Goal: Information Seeking & Learning: Compare options

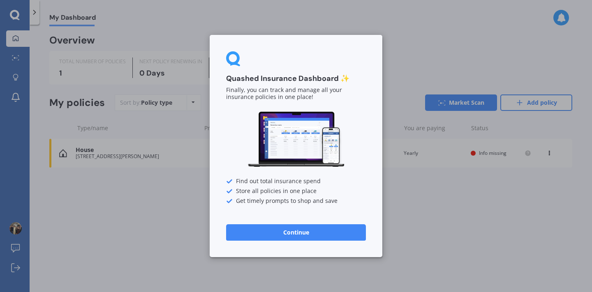
click at [276, 234] on button "Continue" at bounding box center [296, 232] width 140 height 16
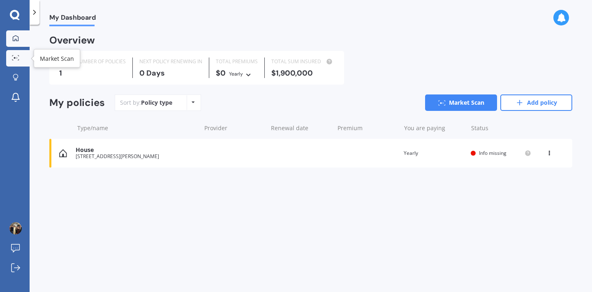
click at [15, 58] on circle at bounding box center [15, 58] width 2 height 2
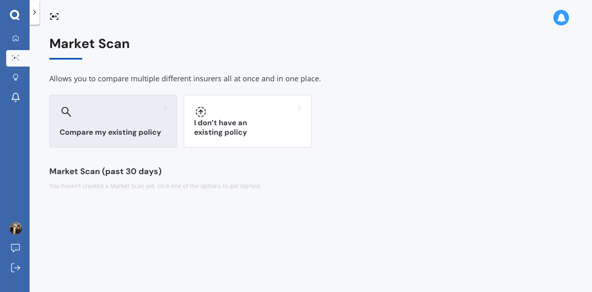
click at [134, 115] on div at bounding box center [113, 111] width 107 height 13
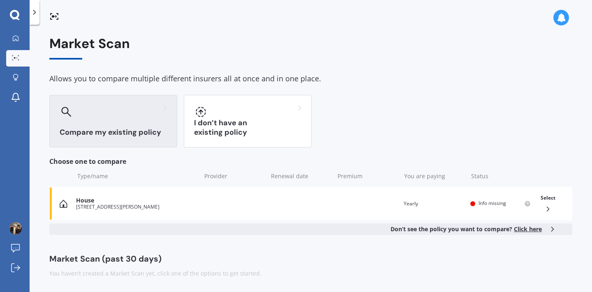
click at [530, 227] on span "Click here" at bounding box center [528, 229] width 28 height 8
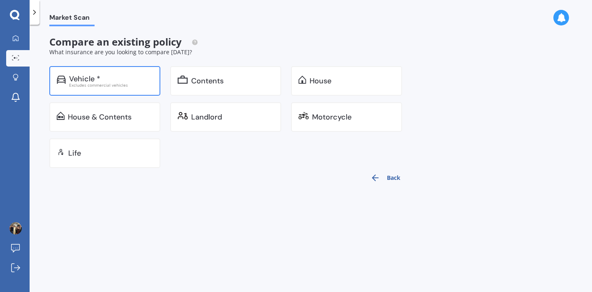
click at [110, 86] on div "Excludes commercial vehicles" at bounding box center [111, 85] width 84 height 4
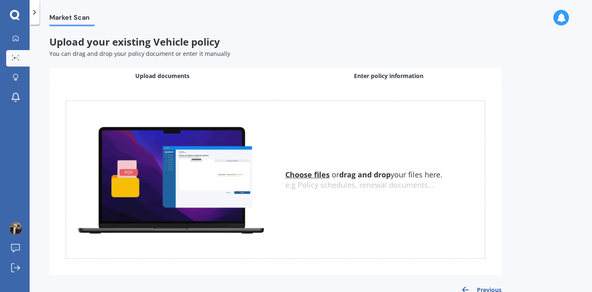
click at [343, 79] on div "Enter policy information" at bounding box center [388, 76] width 226 height 16
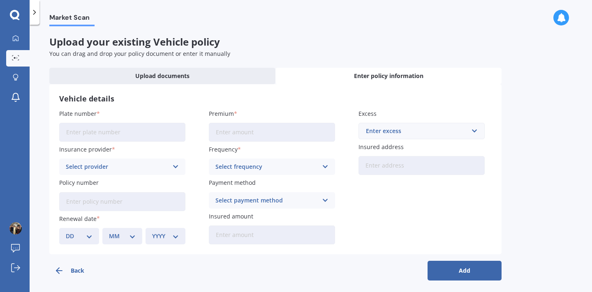
click at [111, 133] on input "Plate number" at bounding box center [122, 132] width 126 height 19
type input "PNF876"
click at [136, 165] on div "Select provider" at bounding box center [117, 166] width 102 height 9
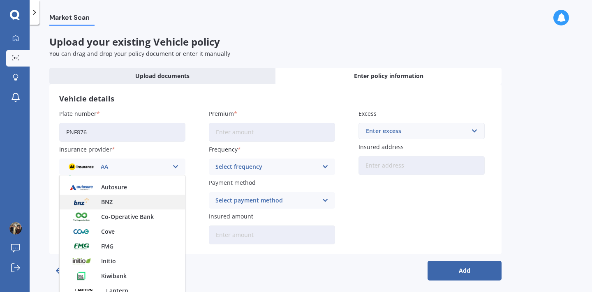
scroll to position [114, 0]
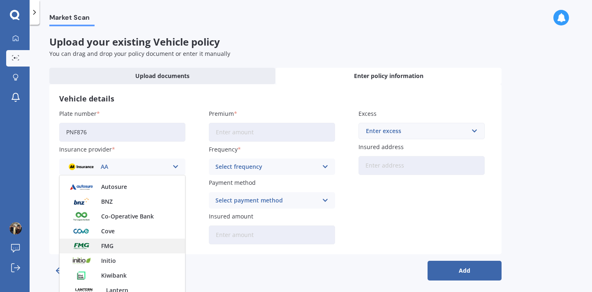
click at [107, 249] on div "FMG" at bounding box center [122, 246] width 125 height 15
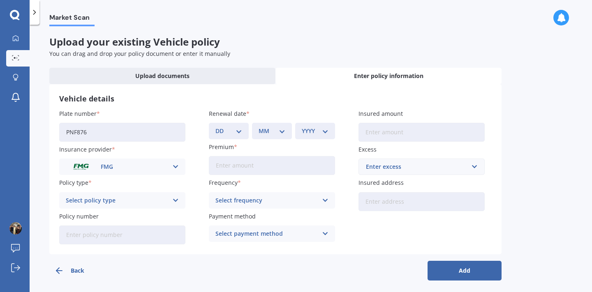
click at [134, 200] on div "Select policy type" at bounding box center [117, 200] width 102 height 9
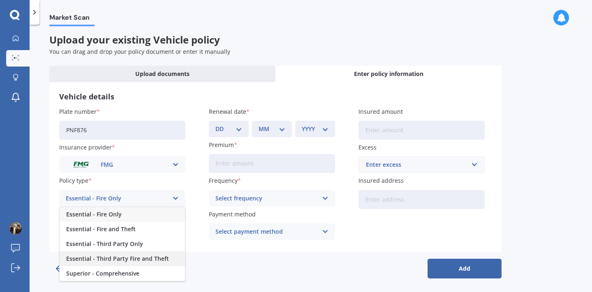
scroll to position [2, 0]
click at [137, 271] on span "Superior - Comprehensive" at bounding box center [102, 274] width 73 height 6
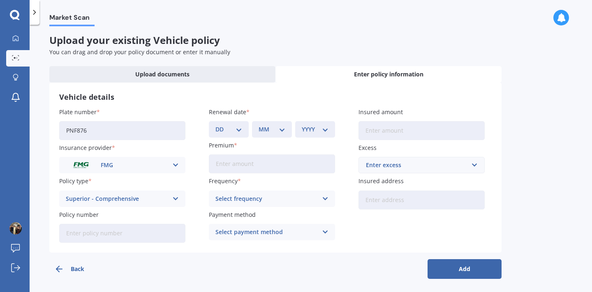
select select "20"
select select "11"
select select "2025"
click at [301, 164] on input "Premium" at bounding box center [272, 164] width 126 height 19
type input "$1,231.94"
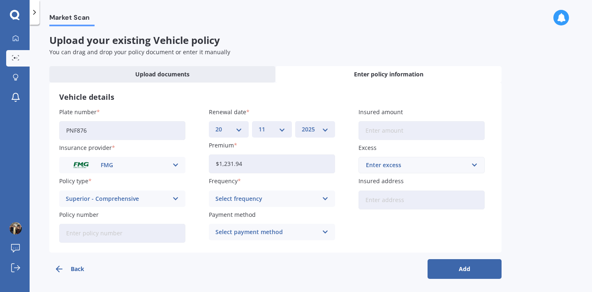
click at [302, 203] on div "Select frequency Yearly Six-Monthly Quarterly Monthly Fortnightly Weekly" at bounding box center [272, 199] width 126 height 16
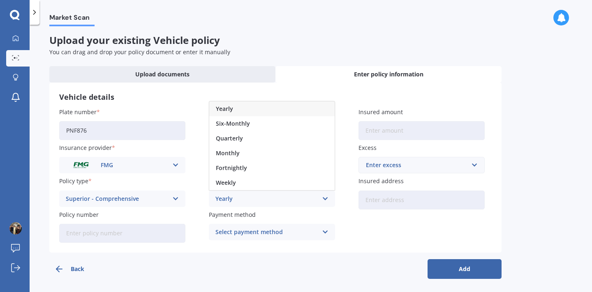
click at [237, 109] on div "Yearly" at bounding box center [271, 109] width 125 height 15
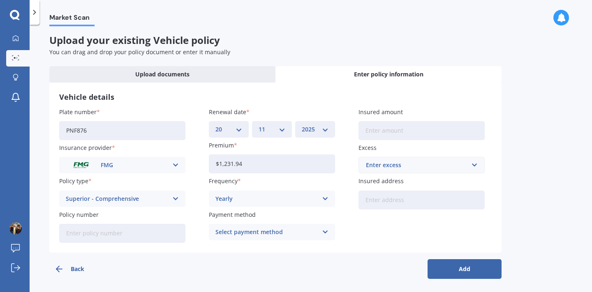
click at [287, 233] on div "Select payment method" at bounding box center [266, 232] width 102 height 9
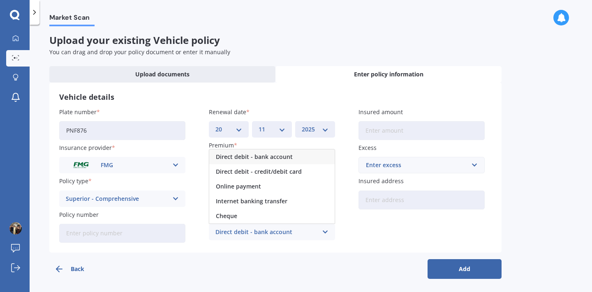
click at [280, 157] on span "Direct debit - bank account" at bounding box center [254, 157] width 77 height 6
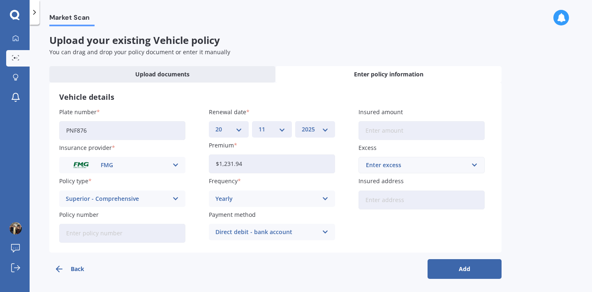
click at [398, 130] on input "Insured amount" at bounding box center [421, 130] width 126 height 19
type input "$43,000"
click at [392, 166] on div "Enter excess" at bounding box center [417, 165] width 102 height 9
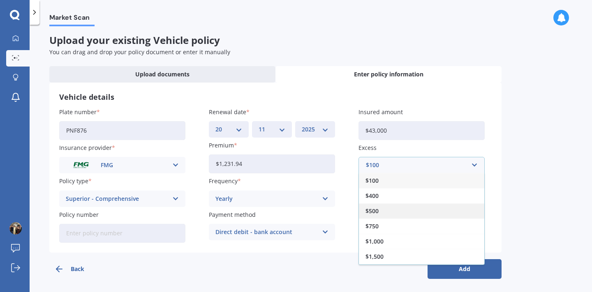
click at [388, 208] on div "$500" at bounding box center [421, 210] width 125 height 15
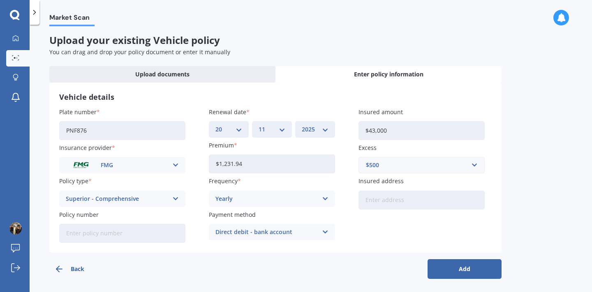
click at [388, 197] on input "Insured address" at bounding box center [421, 200] width 126 height 19
type input "14 Albert Street, Gladstone, Invercargill 9810"
click at [458, 268] on button "Add" at bounding box center [464, 269] width 74 height 20
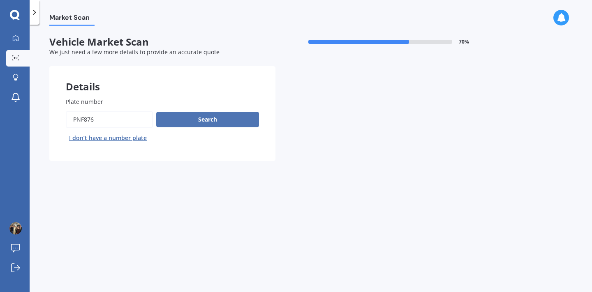
click at [218, 118] on button "Search" at bounding box center [207, 120] width 103 height 16
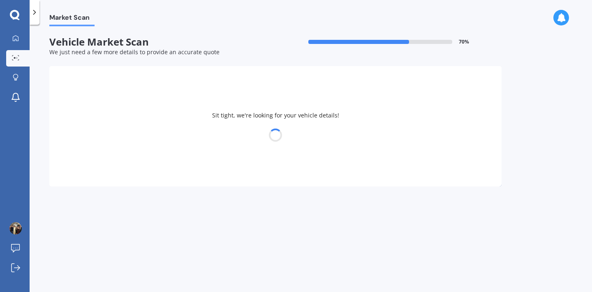
select select "04"
select select "11"
select select "1976"
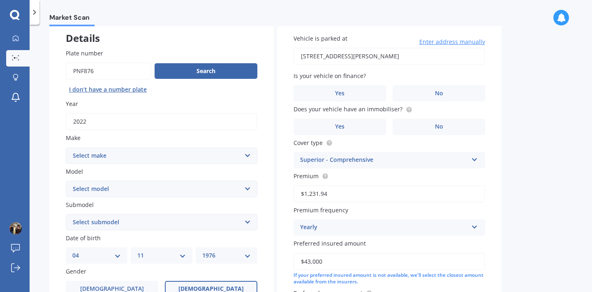
scroll to position [58, 0]
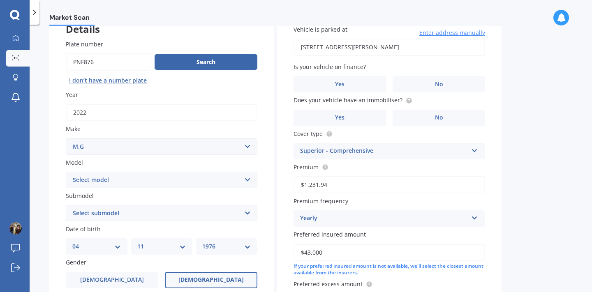
select select "M.G."
select select "ZS"
select select "EXCITE EV"
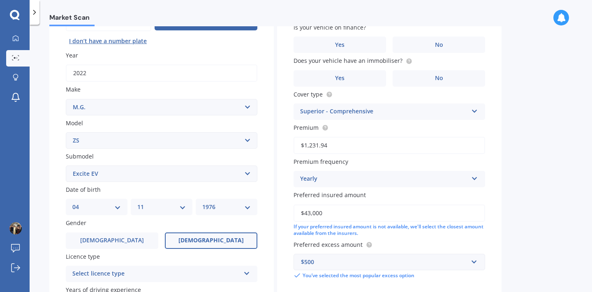
scroll to position [96, 0]
select select "1979"
select select "08"
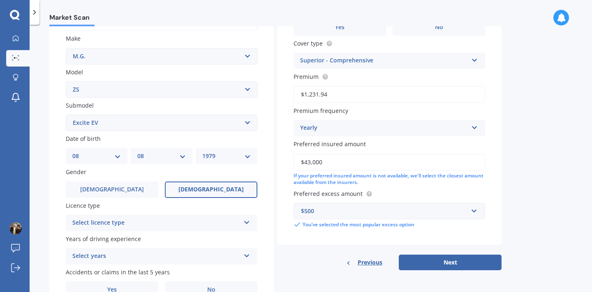
scroll to position [150, 0]
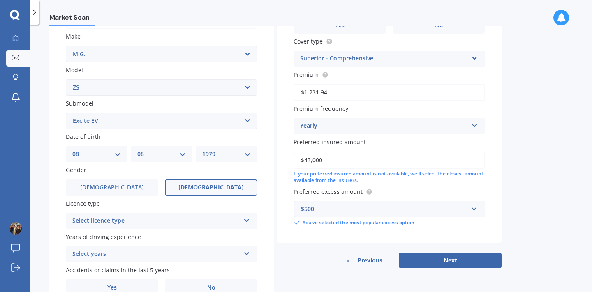
click at [141, 219] on div "Select licence type" at bounding box center [156, 221] width 168 height 10
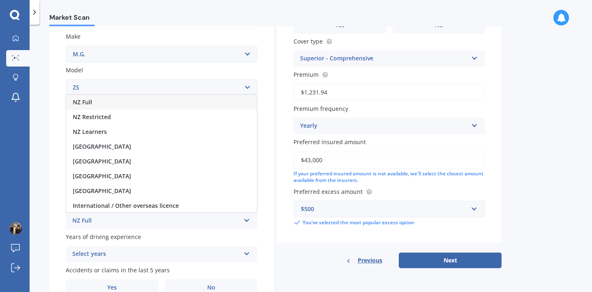
click at [94, 100] on div "NZ Full" at bounding box center [161, 102] width 191 height 15
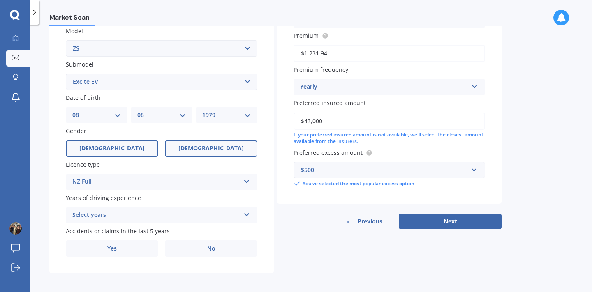
scroll to position [189, 0]
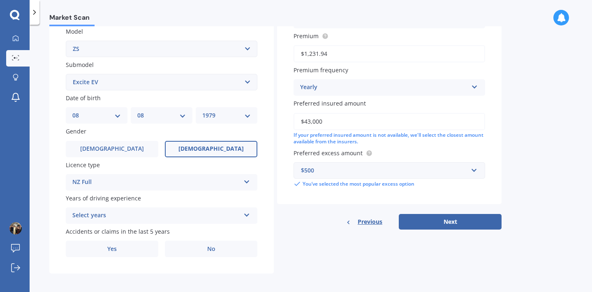
click at [137, 211] on div "Select years" at bounding box center [156, 216] width 168 height 10
click at [58, 217] on div "Plate number Search I don’t have a number plate Year 2022 Make Select make AC A…" at bounding box center [161, 83] width 224 height 382
click at [101, 213] on div "5 or more years" at bounding box center [156, 216] width 168 height 10
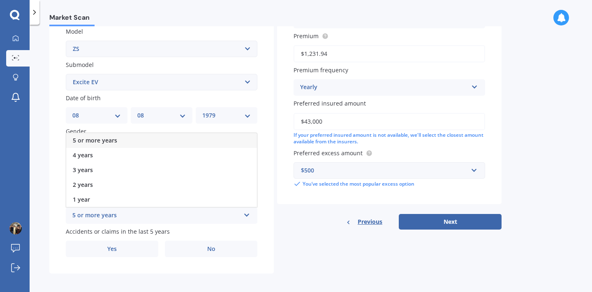
click at [101, 213] on div "5 or more years" at bounding box center [156, 216] width 168 height 10
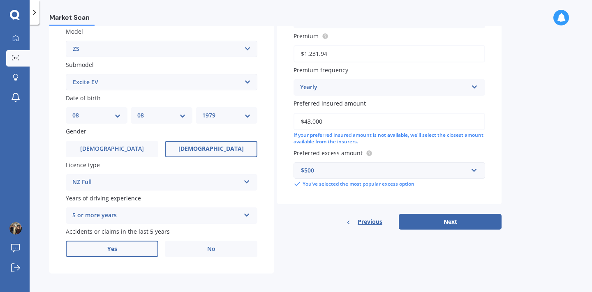
click at [138, 249] on label "Yes" at bounding box center [112, 249] width 92 height 16
click at [0, 0] on input "Yes" at bounding box center [0, 0] width 0 height 0
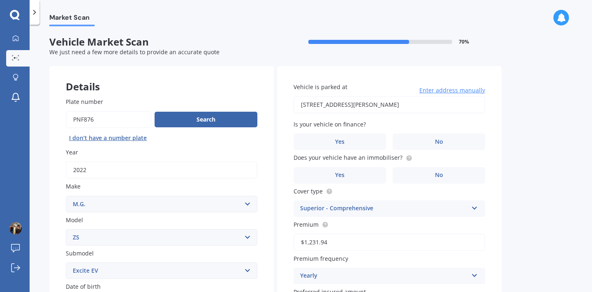
scroll to position [0, 0]
click at [418, 140] on label "No" at bounding box center [438, 142] width 92 height 16
click at [0, 0] on input "No" at bounding box center [0, 0] width 0 height 0
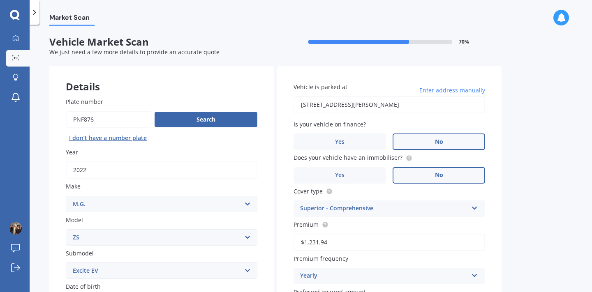
click at [439, 172] on span "No" at bounding box center [439, 175] width 8 height 7
click at [0, 0] on input "No" at bounding box center [0, 0] width 0 height 0
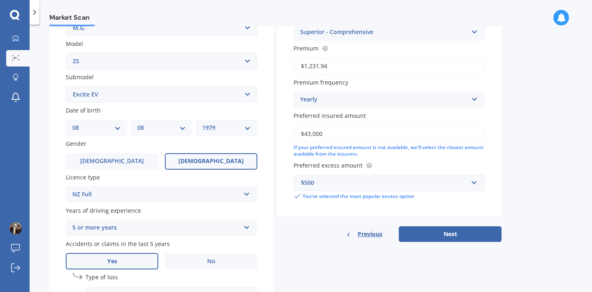
scroll to position [183, 0]
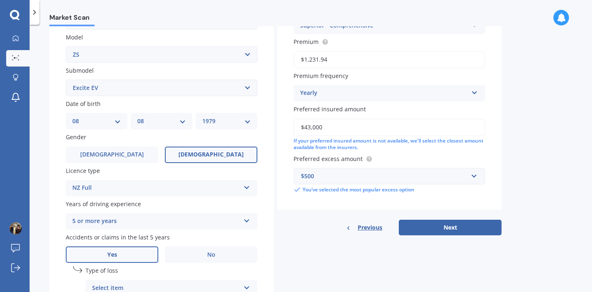
click at [445, 234] on div "Details Plate number Search I don’t have a number plate Year 2022 Make Select m…" at bounding box center [275, 125] width 452 height 485
click at [450, 223] on button "Next" at bounding box center [450, 228] width 103 height 16
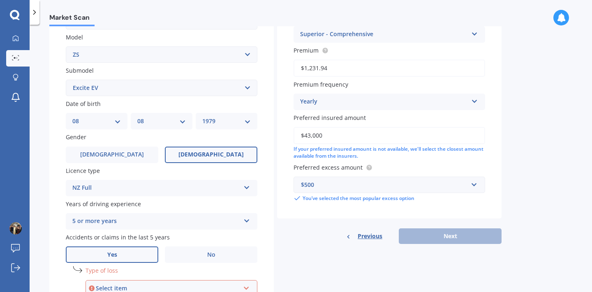
scroll to position [55, 0]
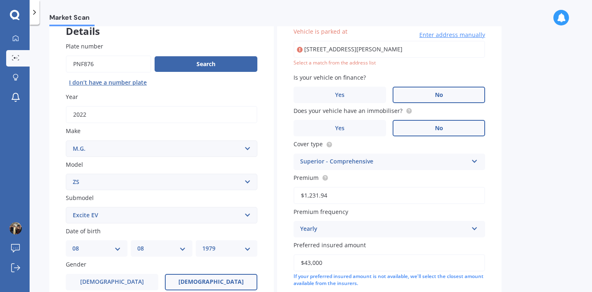
type input "14 Albert Street, Gladstone, Invercargill 9810"
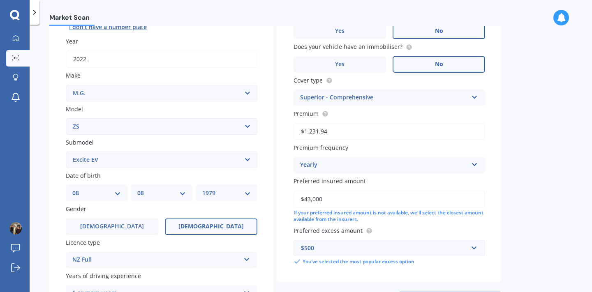
scroll to position [110, 0]
click at [492, 73] on div "Vehicle is parked at 14 Albert Street, Gladstone, Invercargill 9810 Enter addre…" at bounding box center [389, 119] width 224 height 327
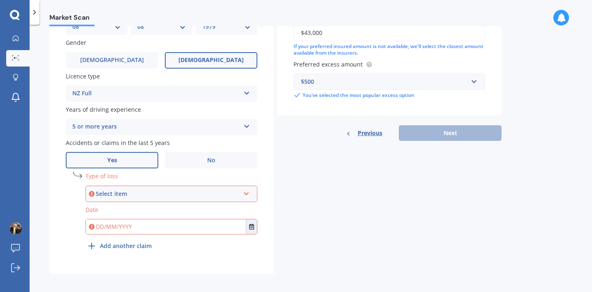
scroll to position [277, 0]
click at [156, 190] on div "Select item" at bounding box center [168, 194] width 144 height 9
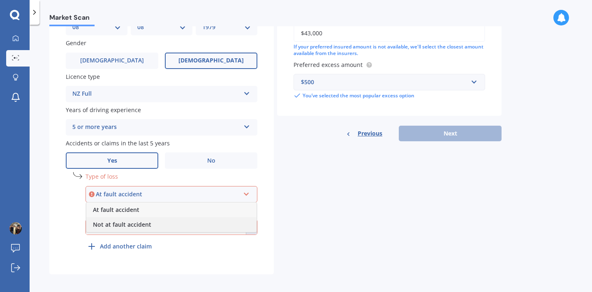
click at [129, 221] on span "Not at fault accident" at bounding box center [122, 225] width 58 height 8
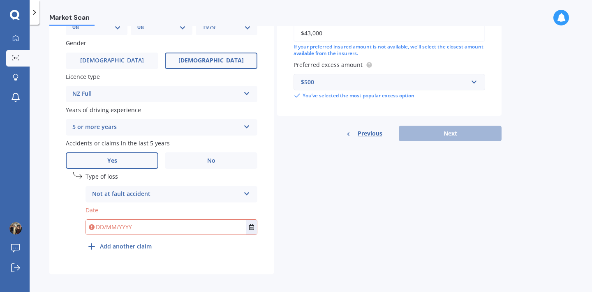
click at [140, 222] on input "text" at bounding box center [166, 227] width 160 height 15
click at [247, 228] on button "Select date" at bounding box center [251, 227] width 11 height 15
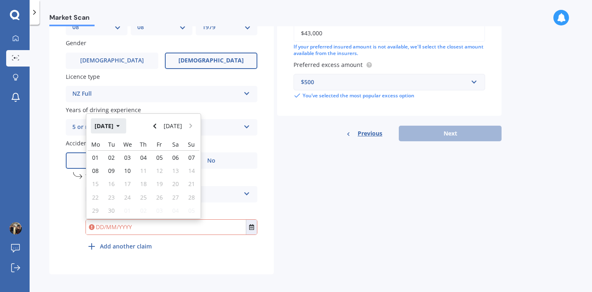
click at [117, 120] on button "Sep 2025" at bounding box center [108, 125] width 35 height 15
click at [108, 124] on button "2025" at bounding box center [106, 125] width 30 height 15
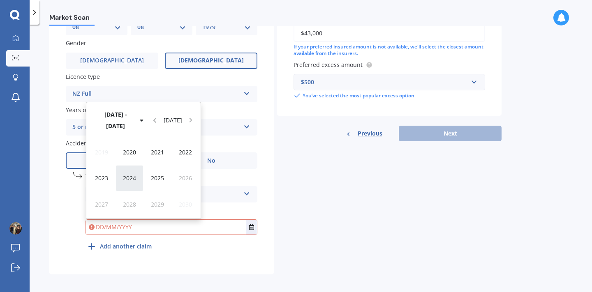
click at [123, 175] on span "2024" at bounding box center [129, 178] width 13 height 8
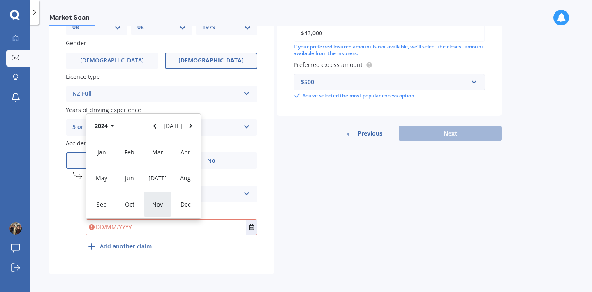
click at [156, 201] on span "Nov" at bounding box center [157, 205] width 11 height 8
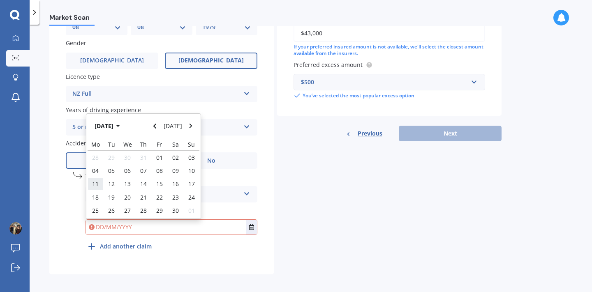
click at [98, 180] on span "11" at bounding box center [95, 184] width 7 height 8
type input "11/11/2024"
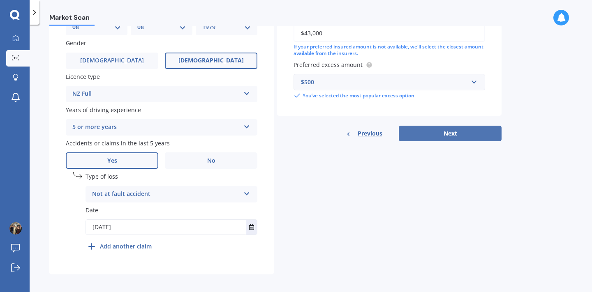
click at [424, 131] on button "Next" at bounding box center [450, 134] width 103 height 16
select select "08"
select select "1979"
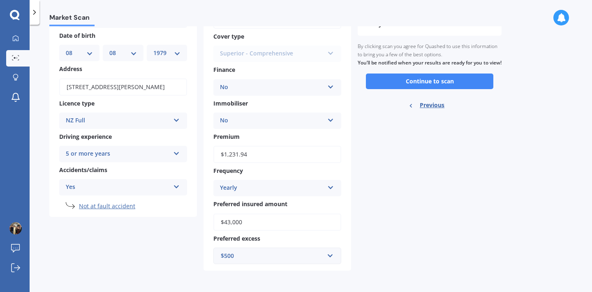
scroll to position [0, 0]
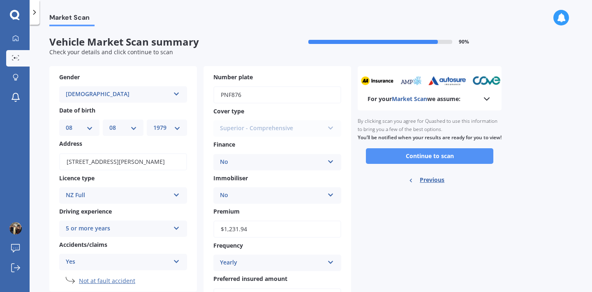
click at [462, 164] on button "Continue to scan" at bounding box center [429, 156] width 127 height 16
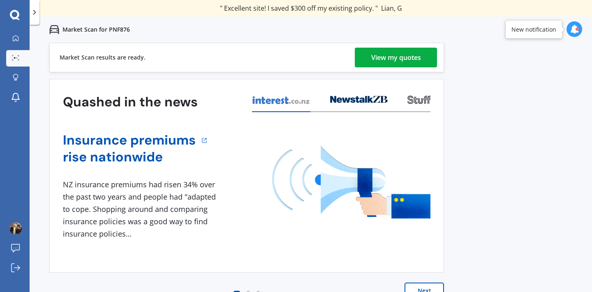
click at [388, 64] on div "View my quotes" at bounding box center [396, 58] width 50 height 20
